Goal: Entertainment & Leisure: Consume media (video, audio)

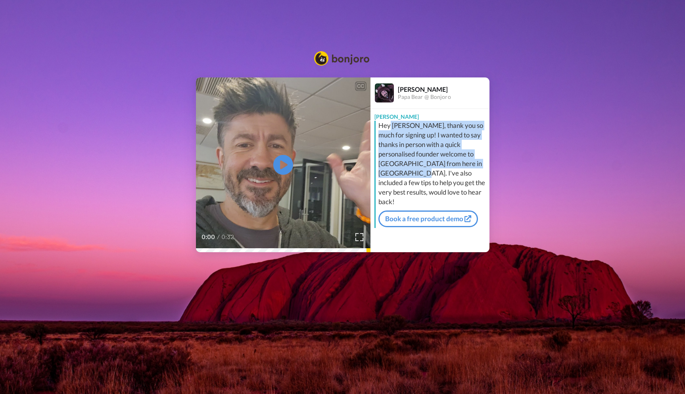
drag, startPoint x: 389, startPoint y: 127, endPoint x: 481, endPoint y: 164, distance: 99.2
click at [481, 164] on div "Hey [PERSON_NAME], thank you so much for signing up! I wanted to say thanks in …" at bounding box center [433, 164] width 109 height 86
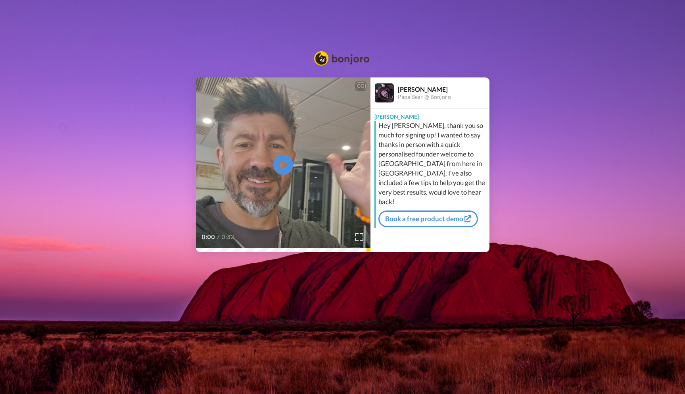
click at [117, 146] on div "CC Play/Pause 0:00 / 0:32 [PERSON_NAME] Papa Bear @ [PERSON_NAME] [PERSON_NAME]…" at bounding box center [342, 164] width 685 height 175
click at [276, 165] on icon at bounding box center [283, 164] width 21 height 21
click at [271, 158] on video at bounding box center [283, 164] width 175 height 175
